Goal: Register for event/course

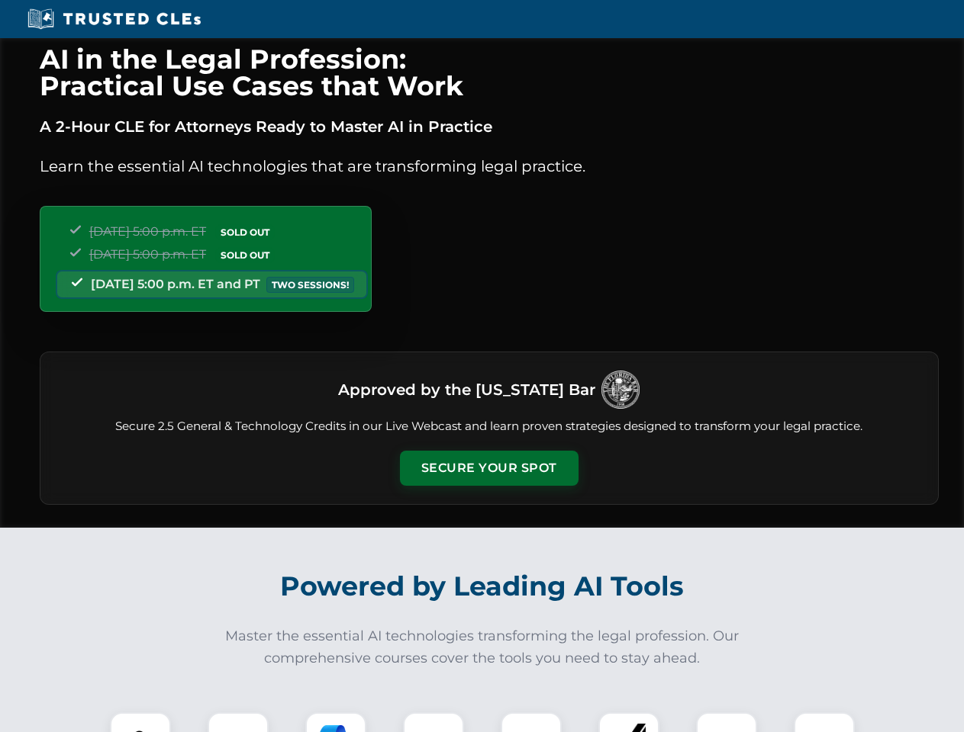
click at [488, 468] on button "Secure Your Spot" at bounding box center [489, 468] width 179 height 35
click at [140, 722] on img at bounding box center [140, 743] width 44 height 44
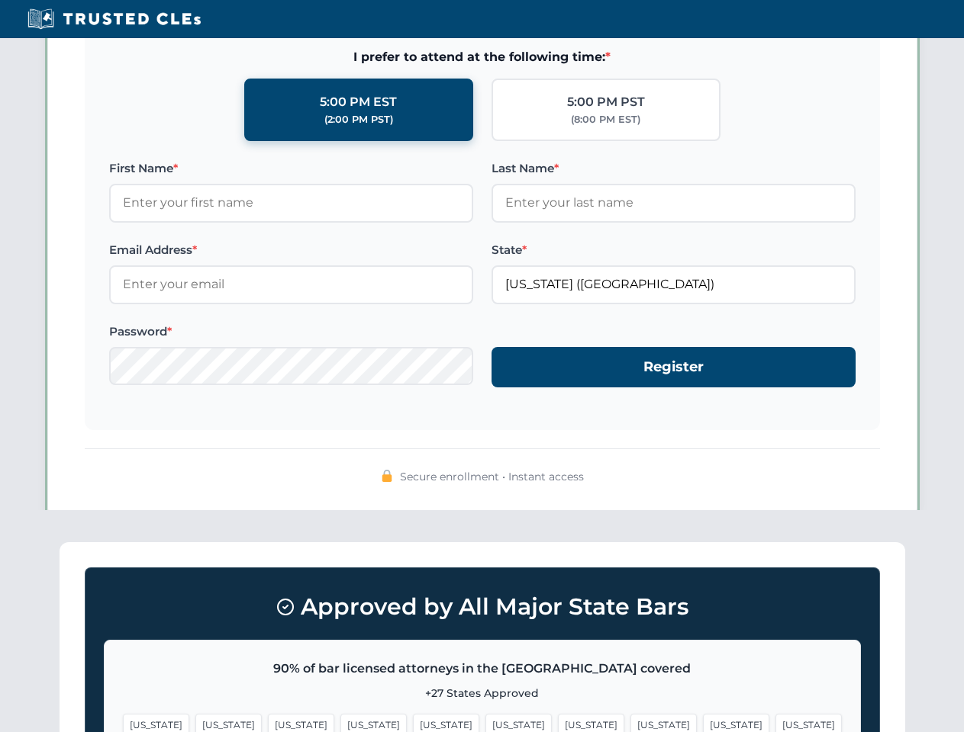
click at [558, 722] on span "[US_STATE]" at bounding box center [591, 725] width 66 height 22
click at [703, 722] on span "[US_STATE]" at bounding box center [736, 725] width 66 height 22
